Goal: Transaction & Acquisition: Purchase product/service

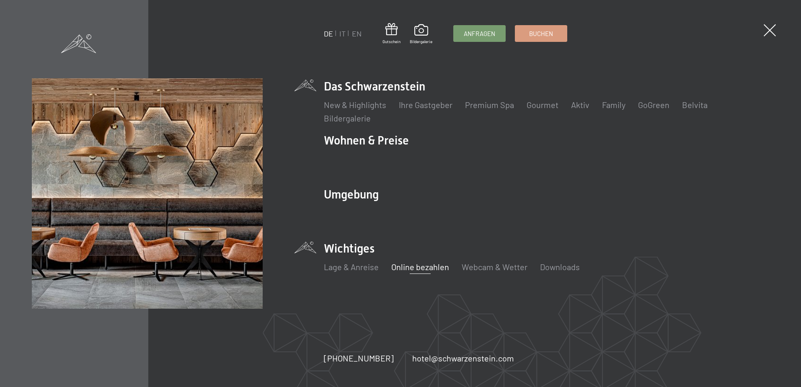
click at [426, 266] on link "Online bezahlen" at bounding box center [420, 267] width 58 height 10
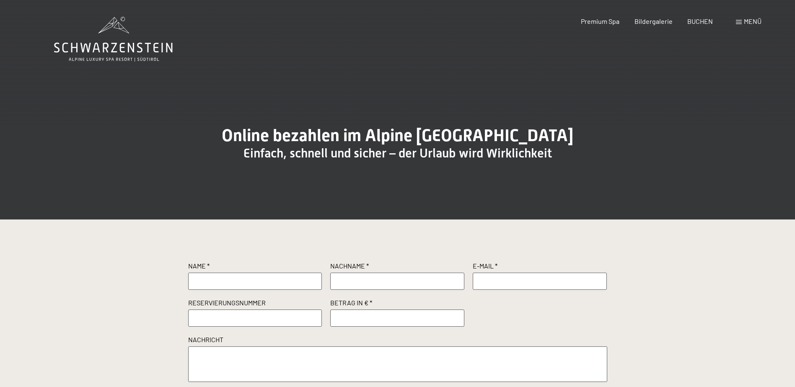
click at [744, 21] on span "Menü" at bounding box center [753, 21] width 18 height 8
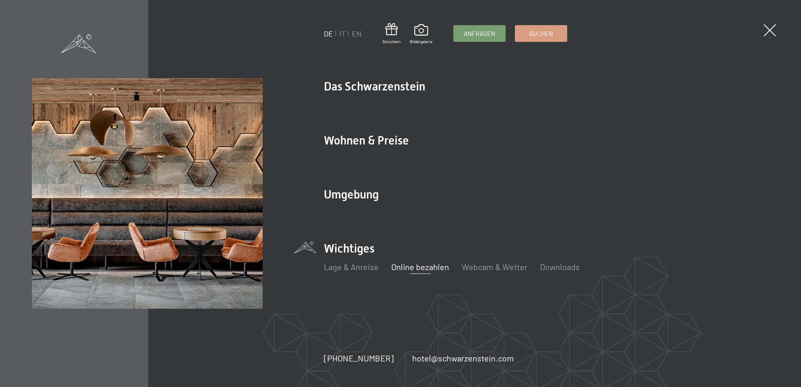
click at [429, 272] on link "Online bezahlen" at bounding box center [420, 267] width 58 height 10
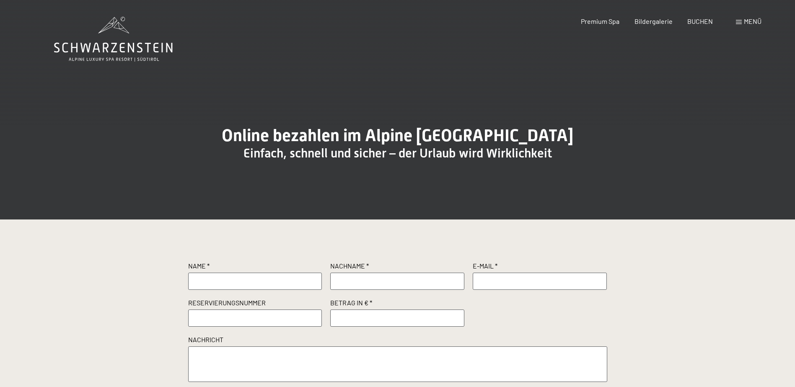
click at [758, 26] on div "Buchen Anfragen Premium Spa Bildergalerie BUCHEN Menü DE IT EN Gutschein Bilder…" at bounding box center [656, 21] width 210 height 9
click at [749, 21] on span "Menü" at bounding box center [753, 21] width 18 height 8
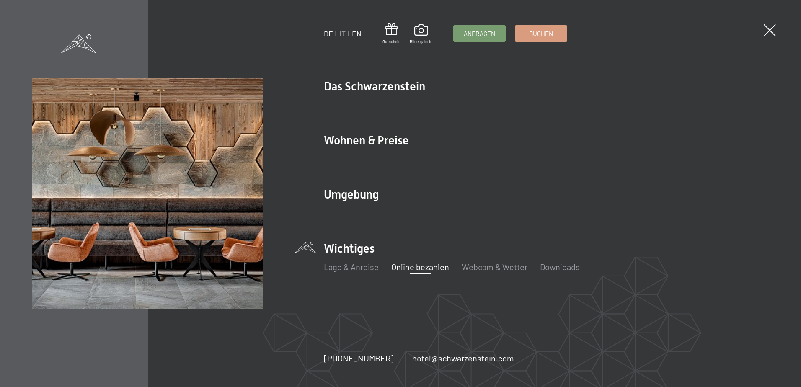
click at [357, 34] on link "EN" at bounding box center [357, 33] width 10 height 9
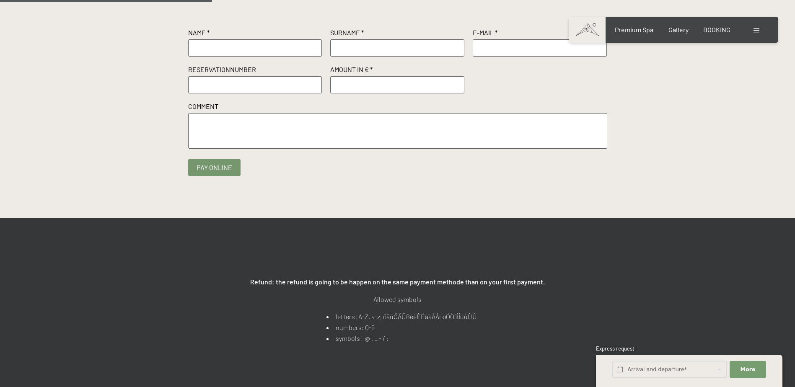
scroll to position [168, 0]
